Goal: Information Seeking & Learning: Learn about a topic

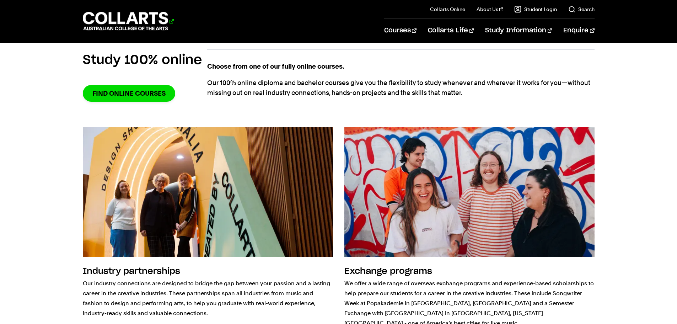
scroll to position [571, 0]
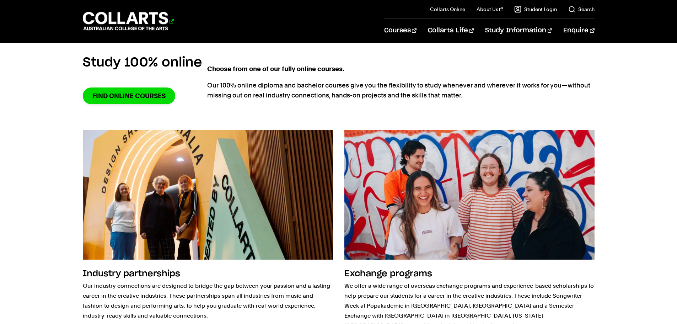
click at [140, 13] on 1 "Go to homepage" at bounding box center [126, 21] width 86 height 18
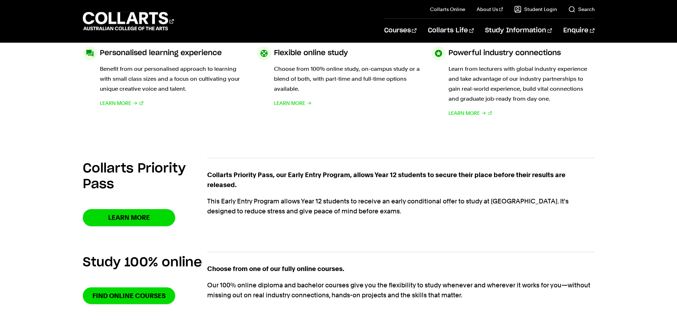
scroll to position [355, 0]
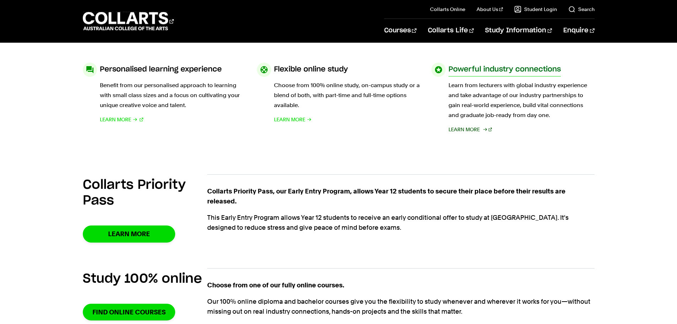
click at [467, 132] on span "Learn More" at bounding box center [463, 129] width 31 height 10
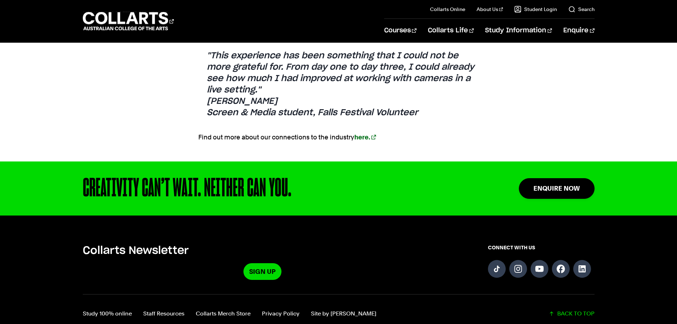
scroll to position [923, 0]
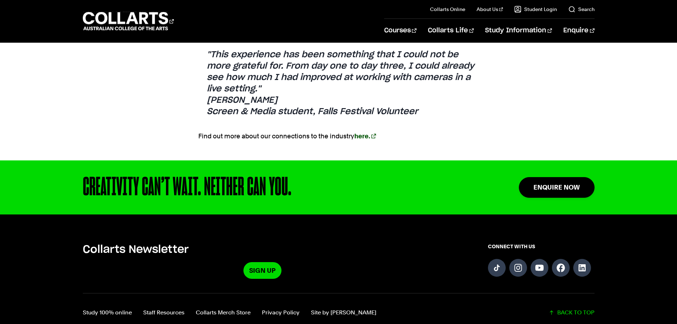
click at [365, 132] on strong "here." at bounding box center [362, 135] width 16 height 7
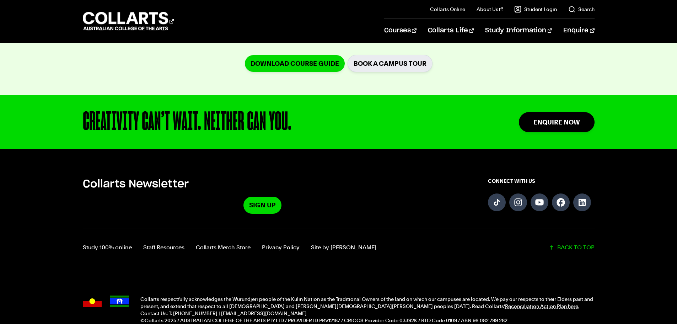
scroll to position [1832, 0]
